Goal: Navigation & Orientation: Go to known website

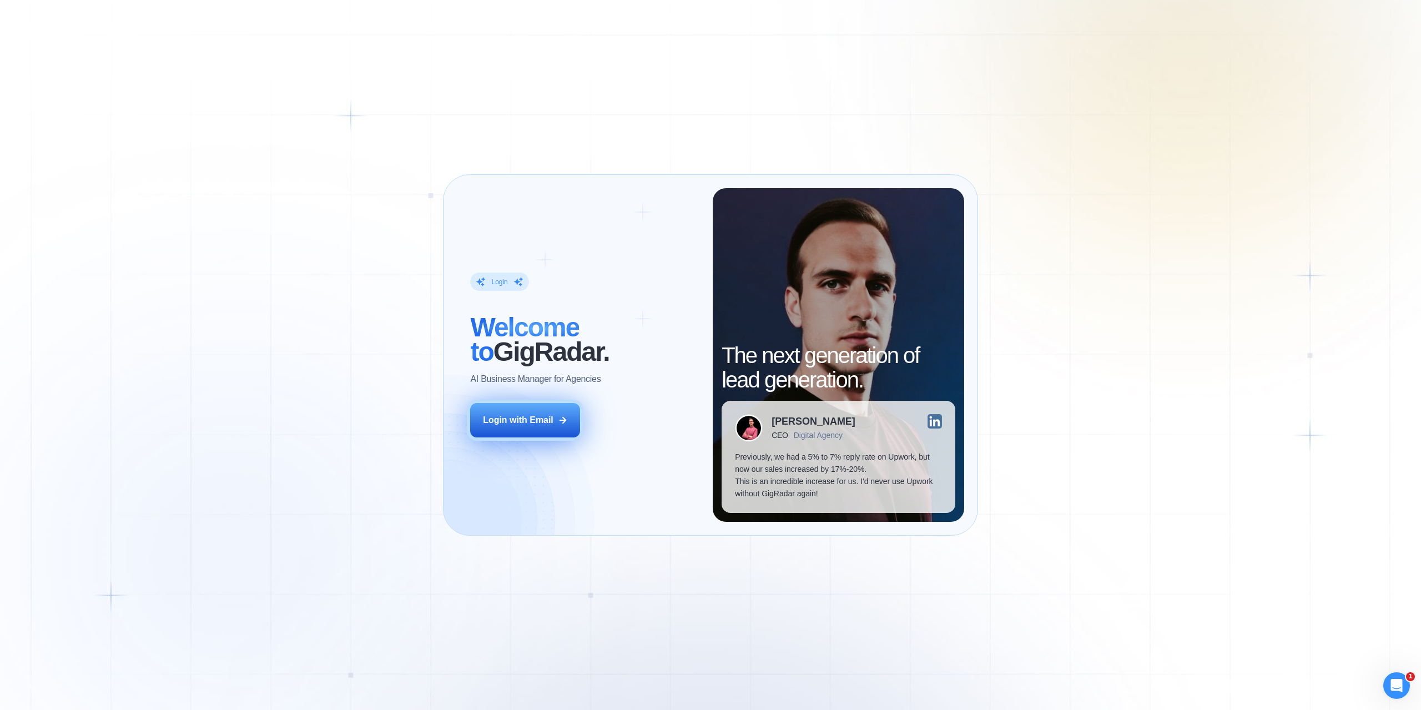
click at [522, 418] on div "Login with Email" at bounding box center [518, 420] width 70 height 12
